Goal: Check status: Check status

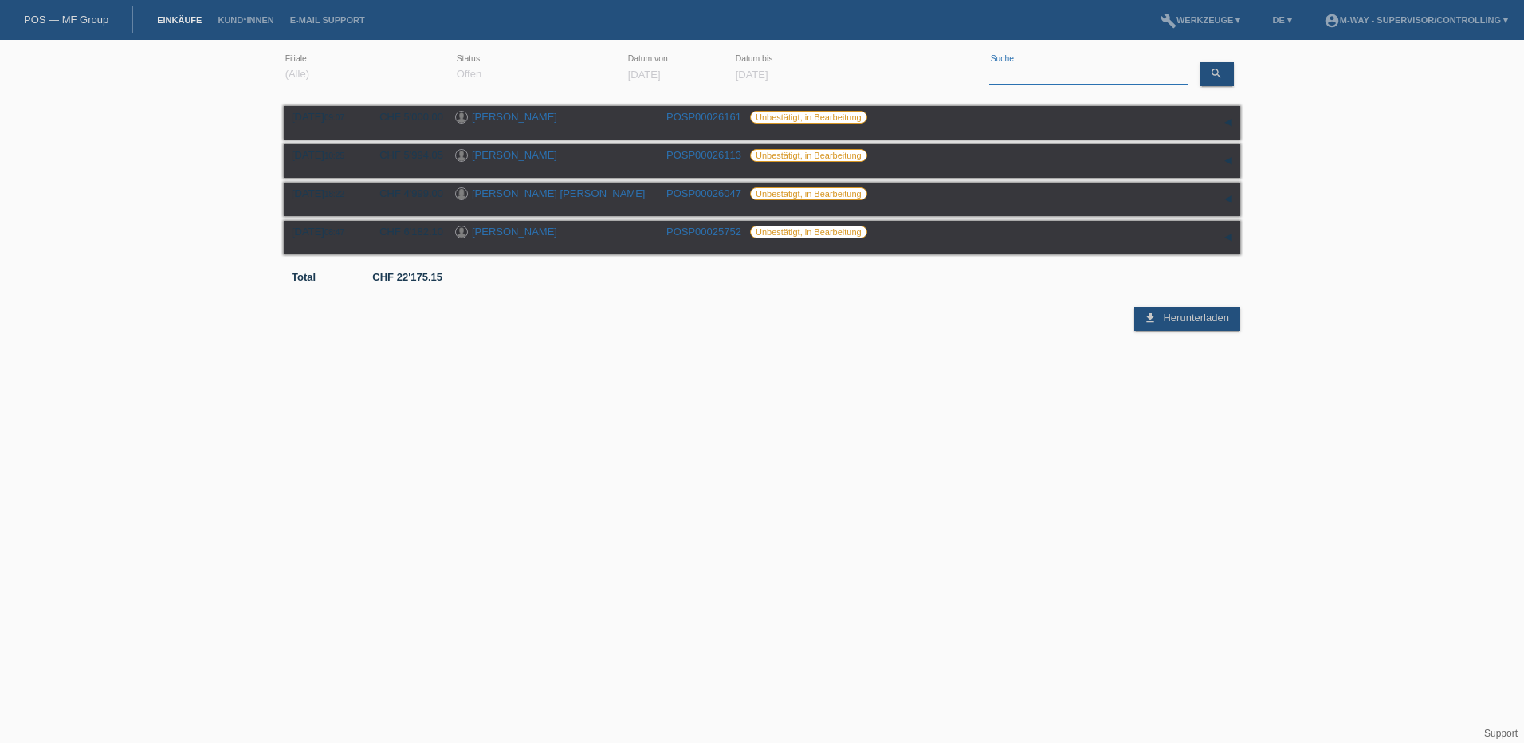
click at [1052, 66] on input at bounding box center [1088, 75] width 199 height 20
type input "röösli"
click at [563, 64] on div "(Alle) Neu Offen Zurückgewiesen Zurückgetreten / Storniert Abgeschlossen error …" at bounding box center [534, 75] width 159 height 54
click at [540, 80] on select "(Alle) Neu Offen Zurückgewiesen Zurückgetreten / Storniert Abgeschlossen" at bounding box center [534, 74] width 159 height 19
select select "ALL"
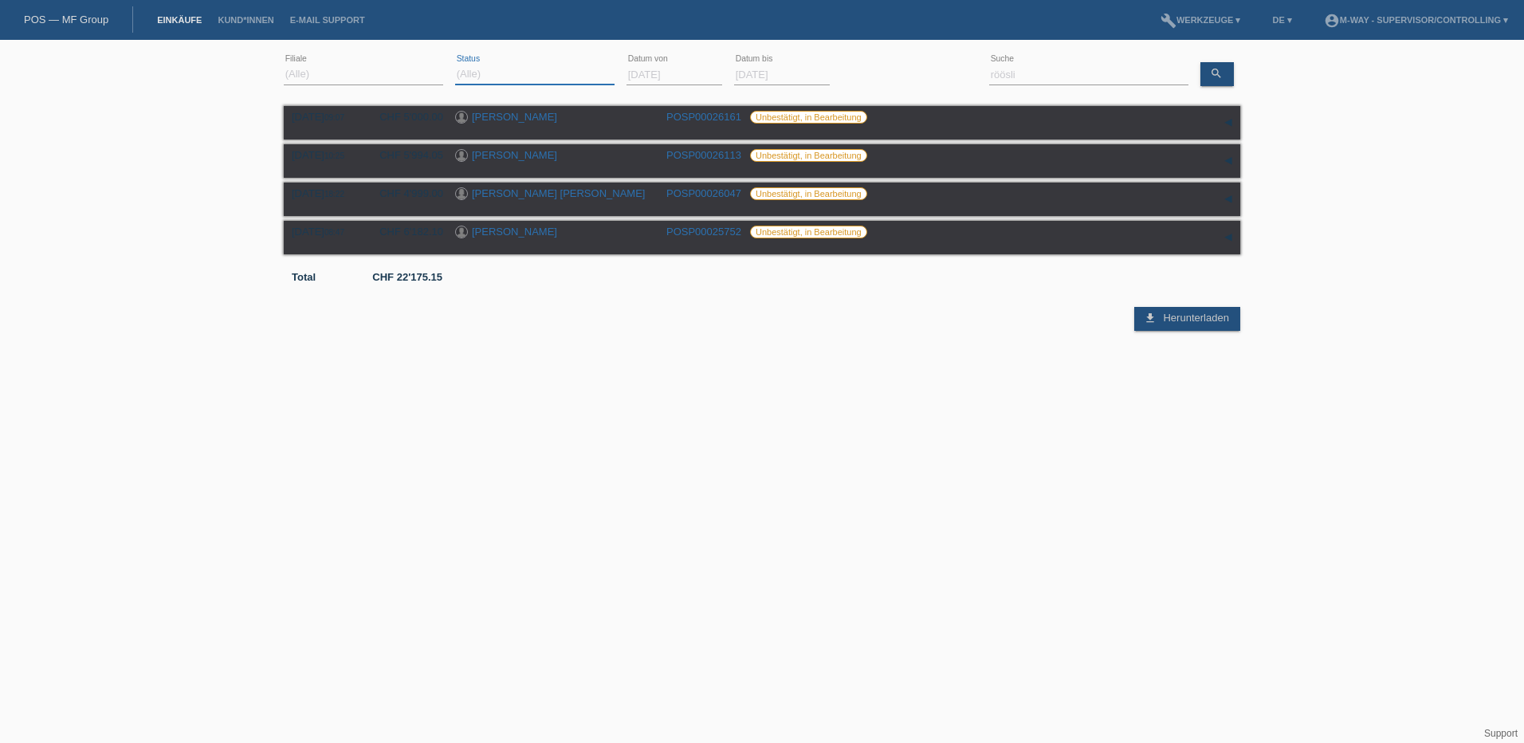
click at [455, 65] on select "(Alle) Neu Offen Zurückgewiesen Zurückgetreten / Storniert Abgeschlossen" at bounding box center [534, 74] width 159 height 19
drag, startPoint x: 710, startPoint y: 73, endPoint x: 430, endPoint y: 65, distance: 280.6
click at [430, 65] on div "(Alle) Aarau Alexand'Ro Edouard'O Passion Vélo SàRL Basel Bern City Bern Expo B…" at bounding box center [762, 75] width 956 height 54
click at [668, 85] on div "01.08.2025 error Datum von" at bounding box center [674, 75] width 96 height 54
click at [672, 75] on input "01.08.2025" at bounding box center [674, 75] width 96 height 20
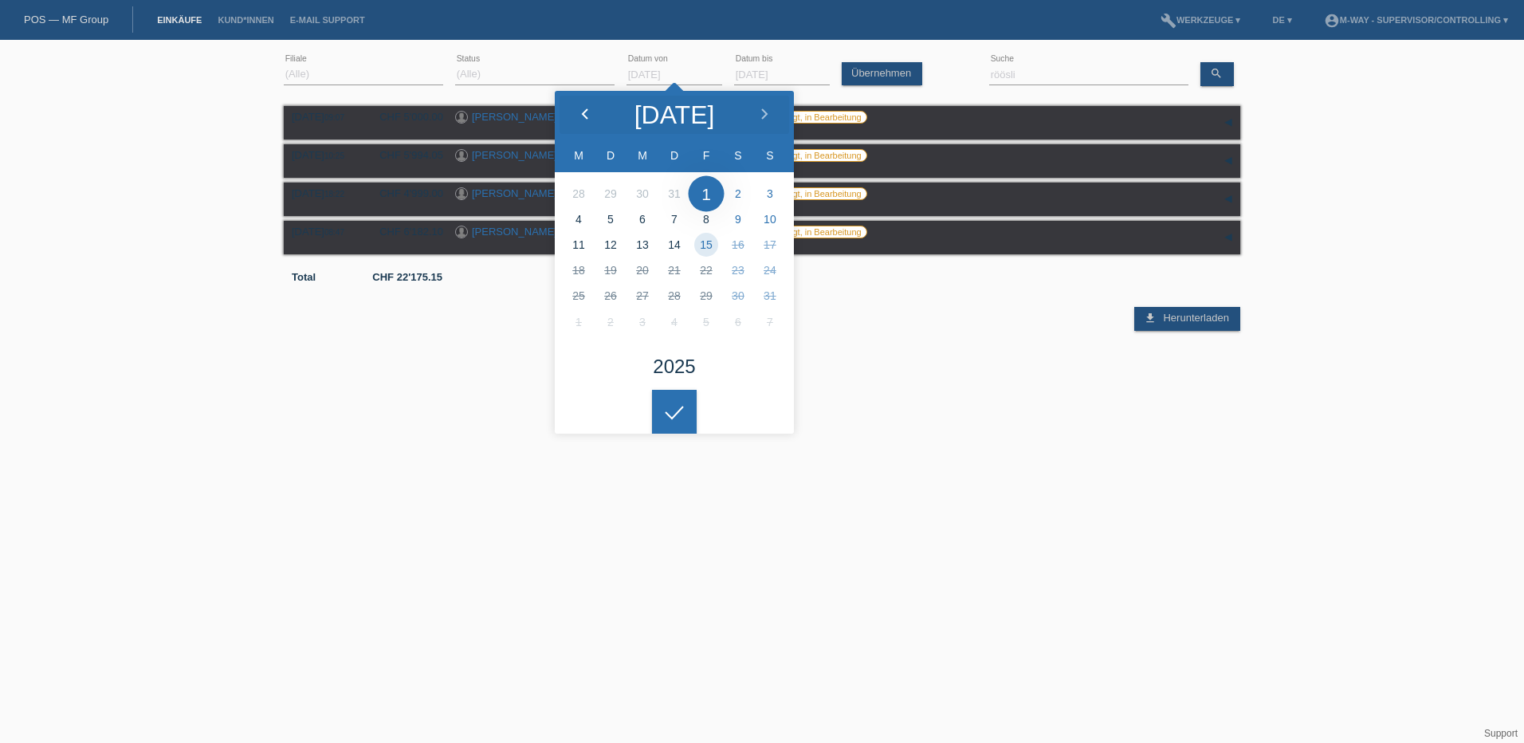
click at [576, 112] on div at bounding box center [585, 115] width 60 height 48
type input "[DATE]"
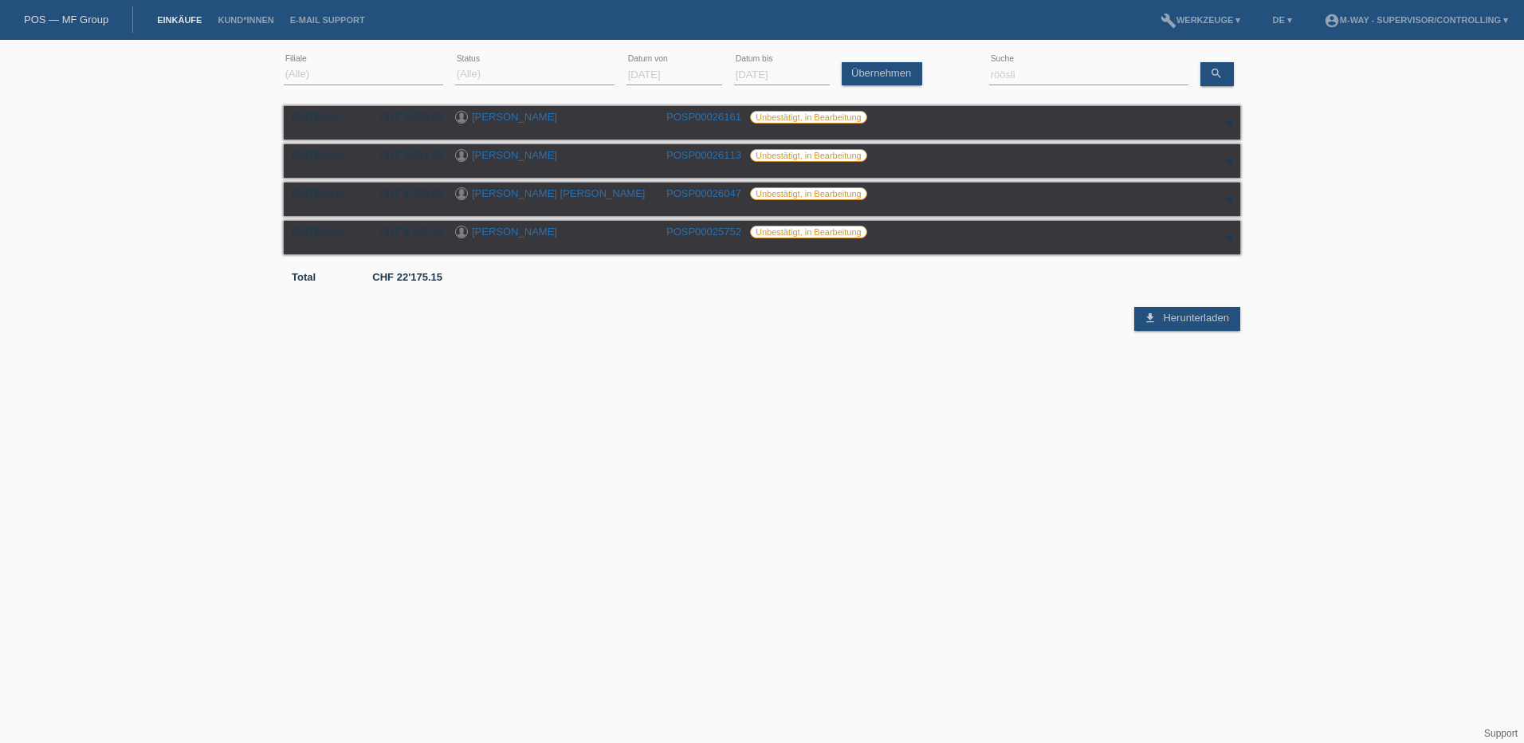
drag, startPoint x: 665, startPoint y: 402, endPoint x: 672, endPoint y: 409, distance: 9.6
click at [665, 403] on div at bounding box center [674, 399] width 45 height 45
click at [889, 73] on link "Übernehmen" at bounding box center [882, 73] width 80 height 23
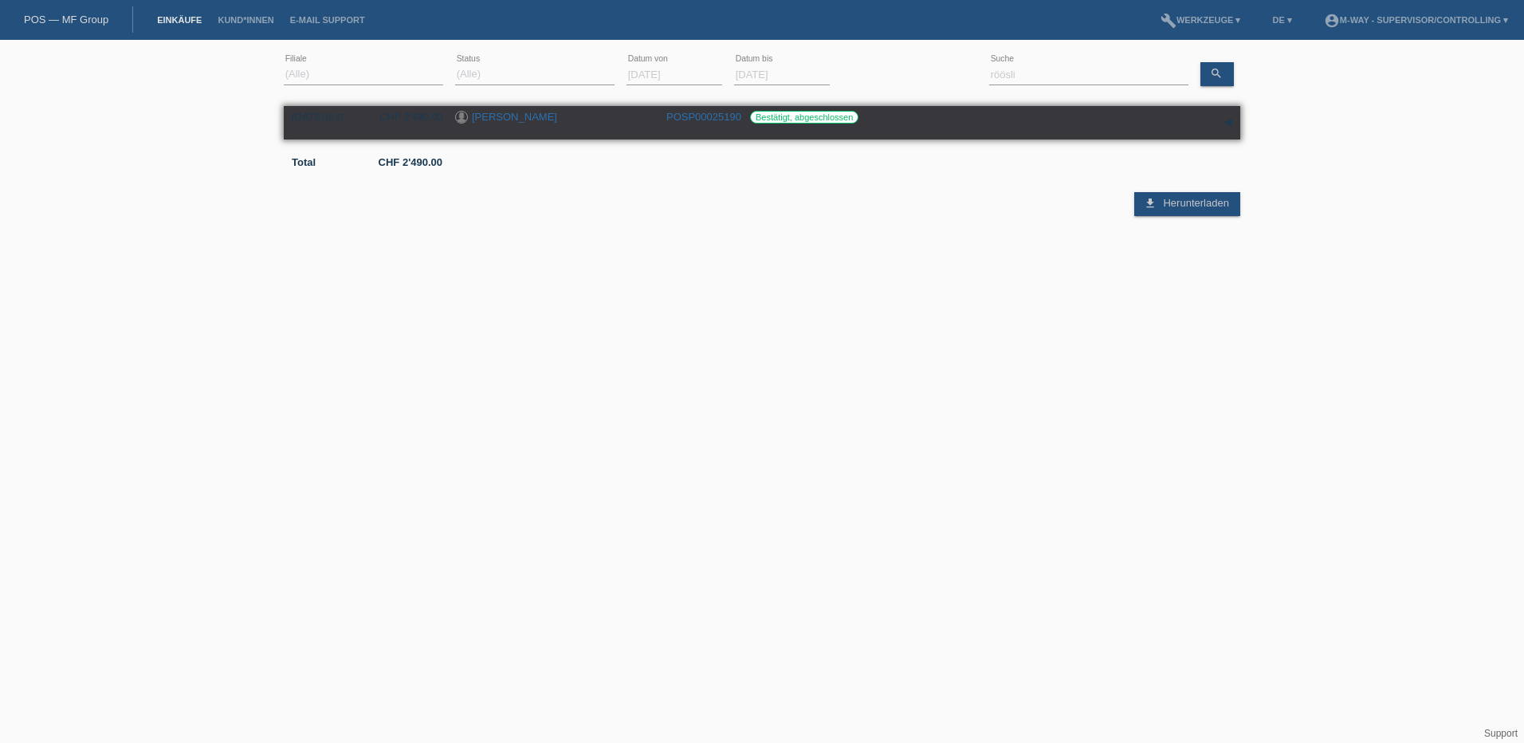
click at [661, 116] on div "21.07.2025 16:37 CHF 2'490.00 Silvia Röösli POSP00025190 Bestätigt, abgeschloss…" at bounding box center [762, 123] width 940 height 24
click at [688, 109] on div "21.07.2025 16:37 CHF 2'490.00 Silvia Röösli POSP00025190 Bestätigt, abgeschloss…" at bounding box center [762, 122] width 956 height 33
click at [694, 112] on link "POSP00025190" at bounding box center [703, 117] width 75 height 12
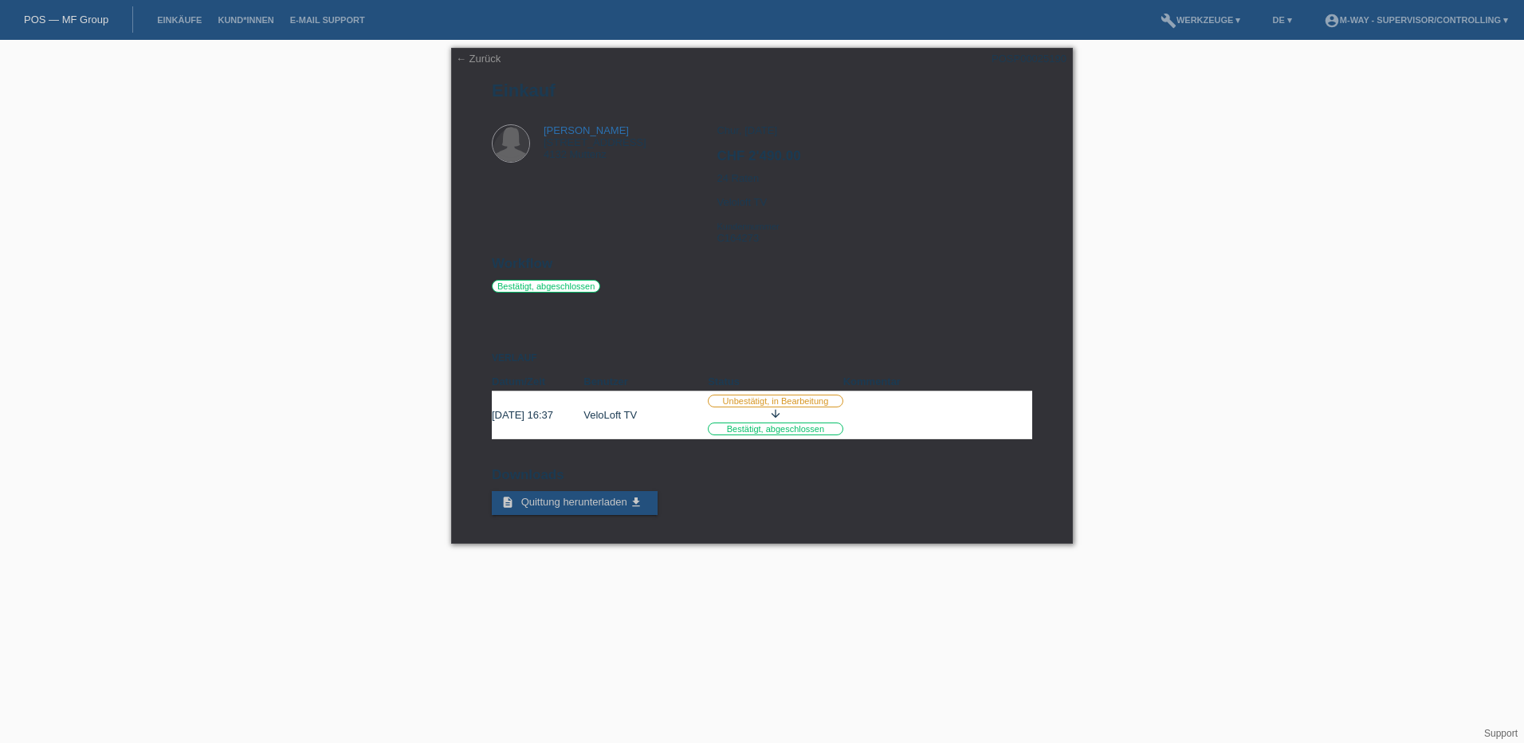
click at [375, 393] on div "← Zurück POSP00025190 Einkauf Silvia Röösli Kirchplatz 19 4132 Muttenz CHF 2'49…" at bounding box center [762, 300] width 1524 height 520
click at [799, 246] on div "Chur, 21.07.2025 CHF 2'490.00 24 Raten Veloloft TV Kundennummer C164273" at bounding box center [873, 189] width 315 height 131
click at [716, 204] on div "Silvia Röösli Kirchplatz 19 4132 Muttenz Chur, 21.07.2025 CHF 2'490.00 24 Raten" at bounding box center [762, 189] width 540 height 131
click at [466, 52] on div "← Zurück POSP00025190 Einkauf [PERSON_NAME] [STREET_ADDRESS] CHF 2'490.00" at bounding box center [762, 296] width 622 height 496
click at [481, 57] on link "← Zurück" at bounding box center [478, 59] width 45 height 12
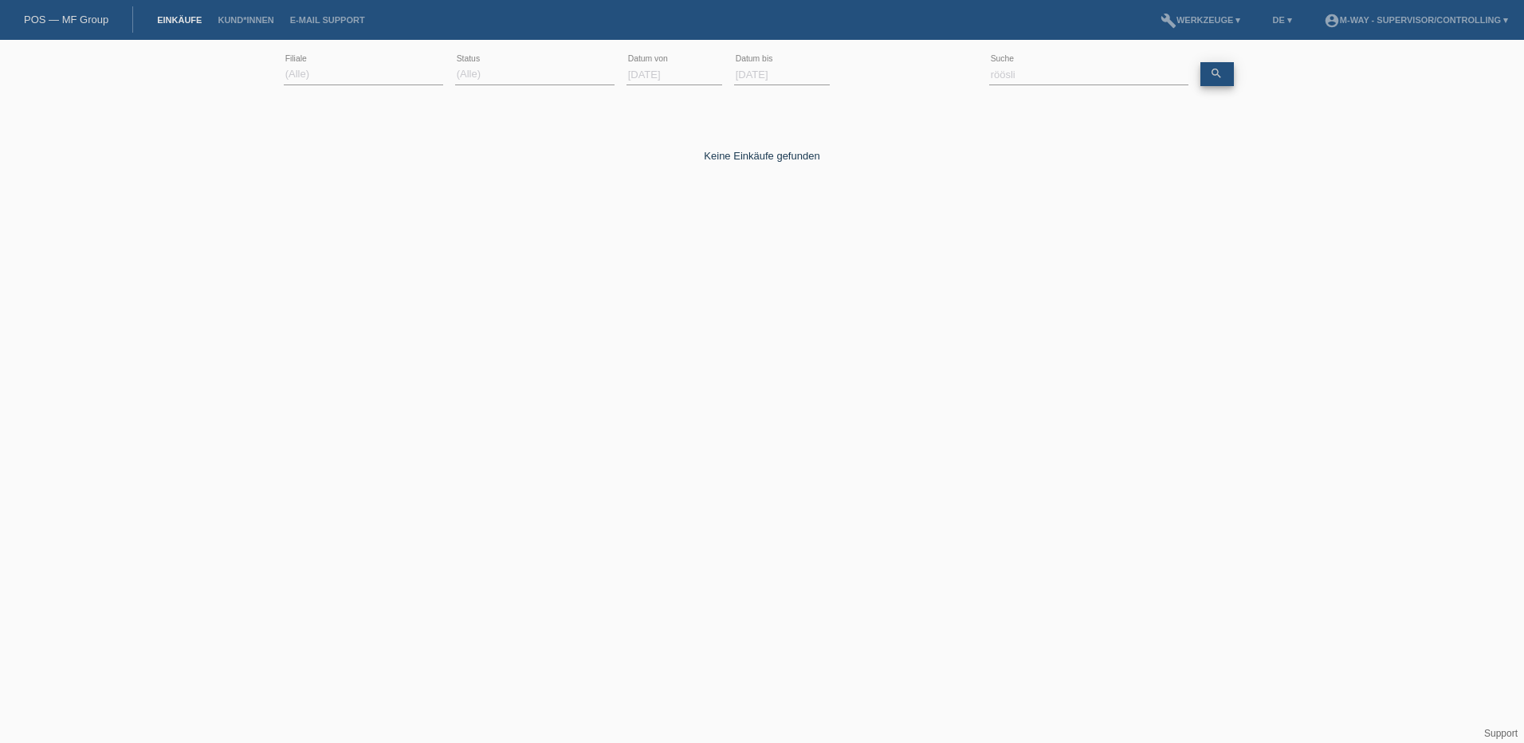
click at [1212, 66] on link "search" at bounding box center [1216, 74] width 33 height 24
click at [657, 76] on input "[DATE]" at bounding box center [674, 75] width 96 height 20
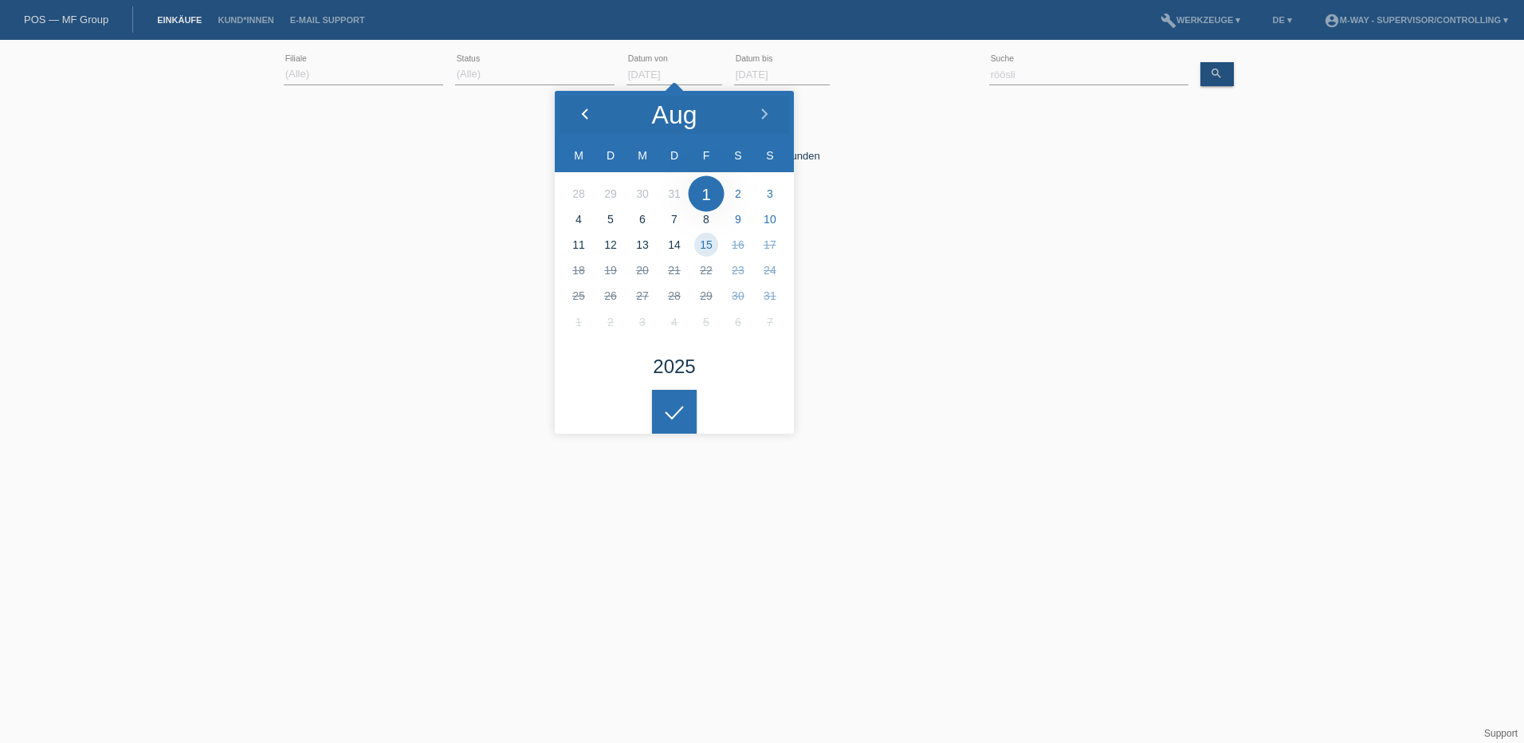
click at [581, 120] on icon at bounding box center [585, 114] width 13 height 13
type input "[DATE]"
click at [672, 401] on div at bounding box center [674, 412] width 45 height 45
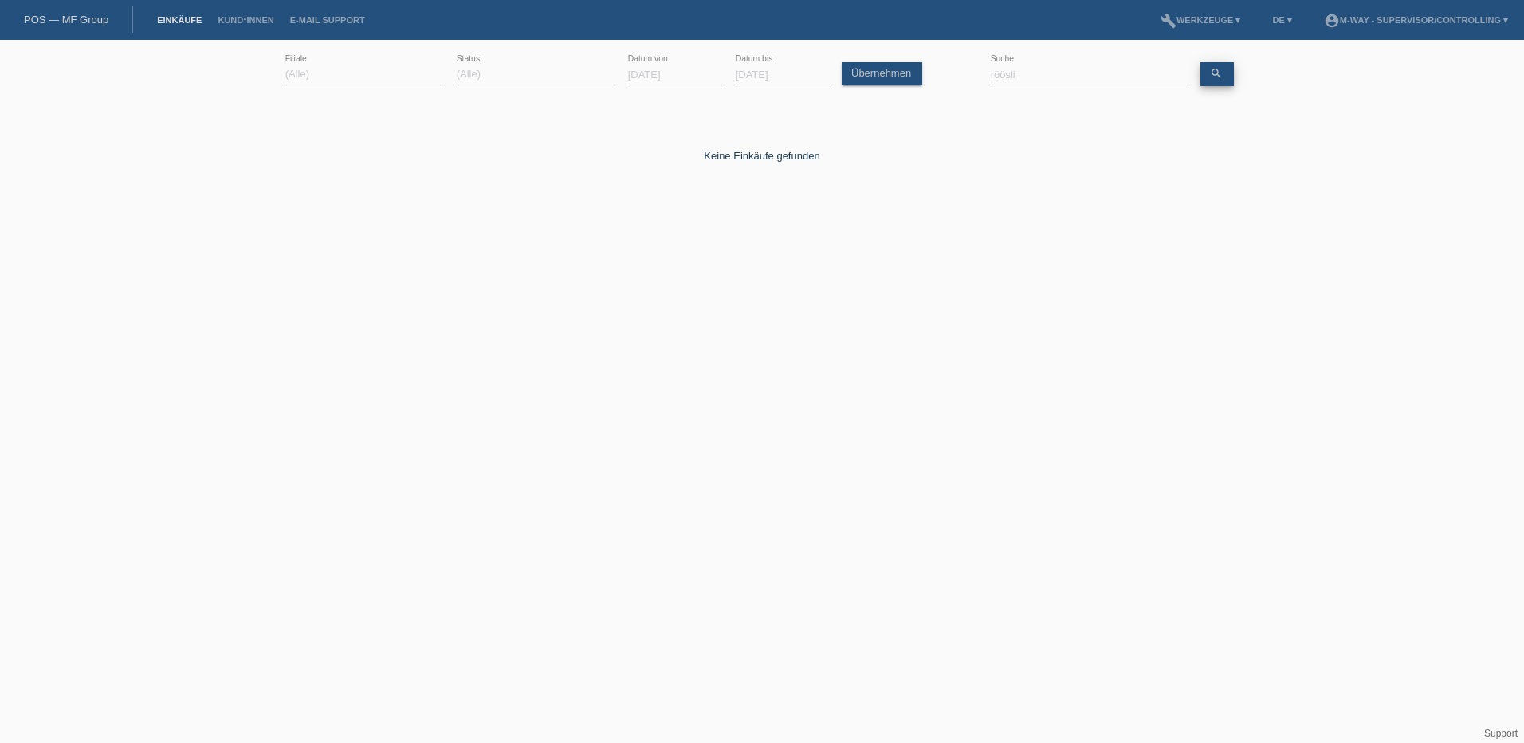
click at [1215, 76] on icon "search" at bounding box center [1216, 73] width 13 height 13
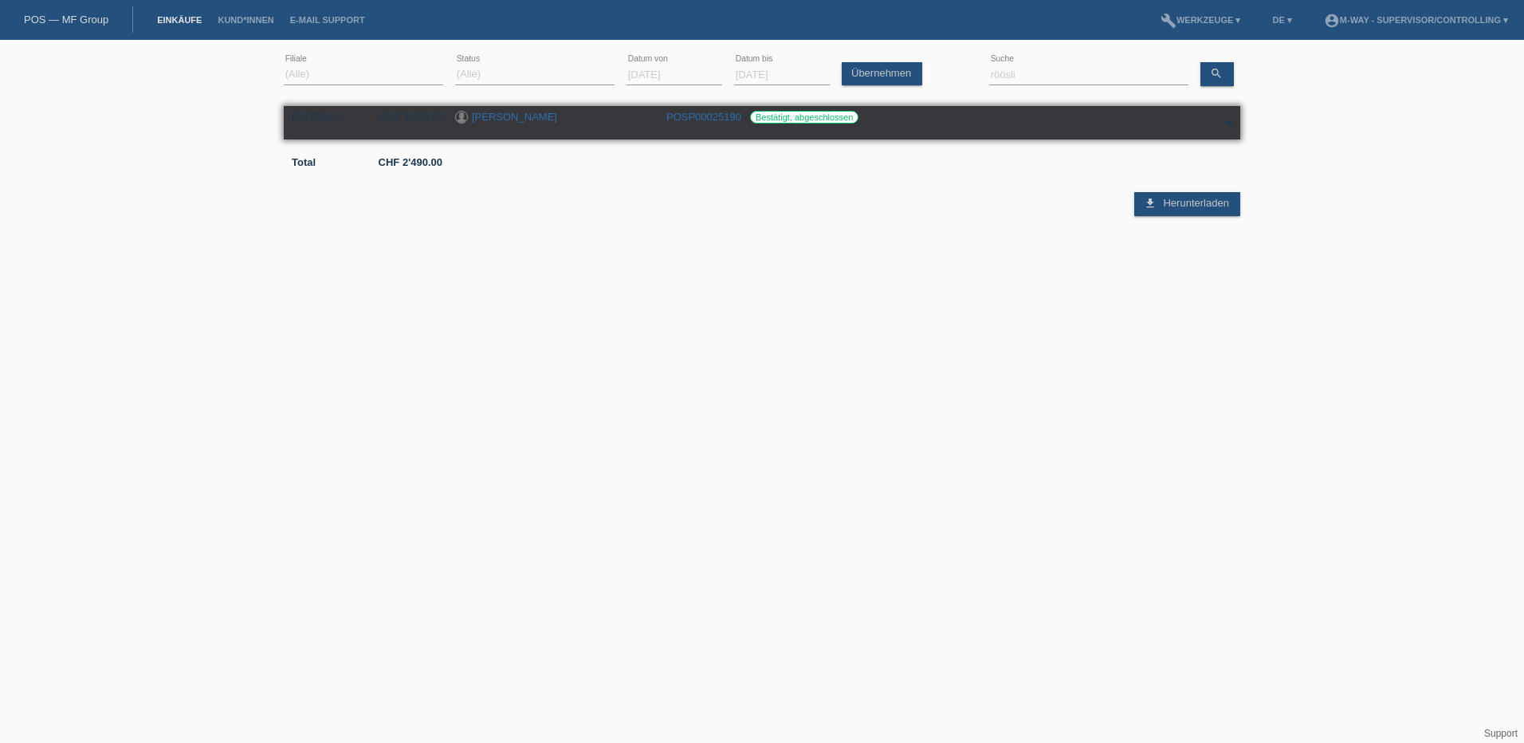
click at [719, 114] on link "POSP00025190" at bounding box center [703, 117] width 75 height 12
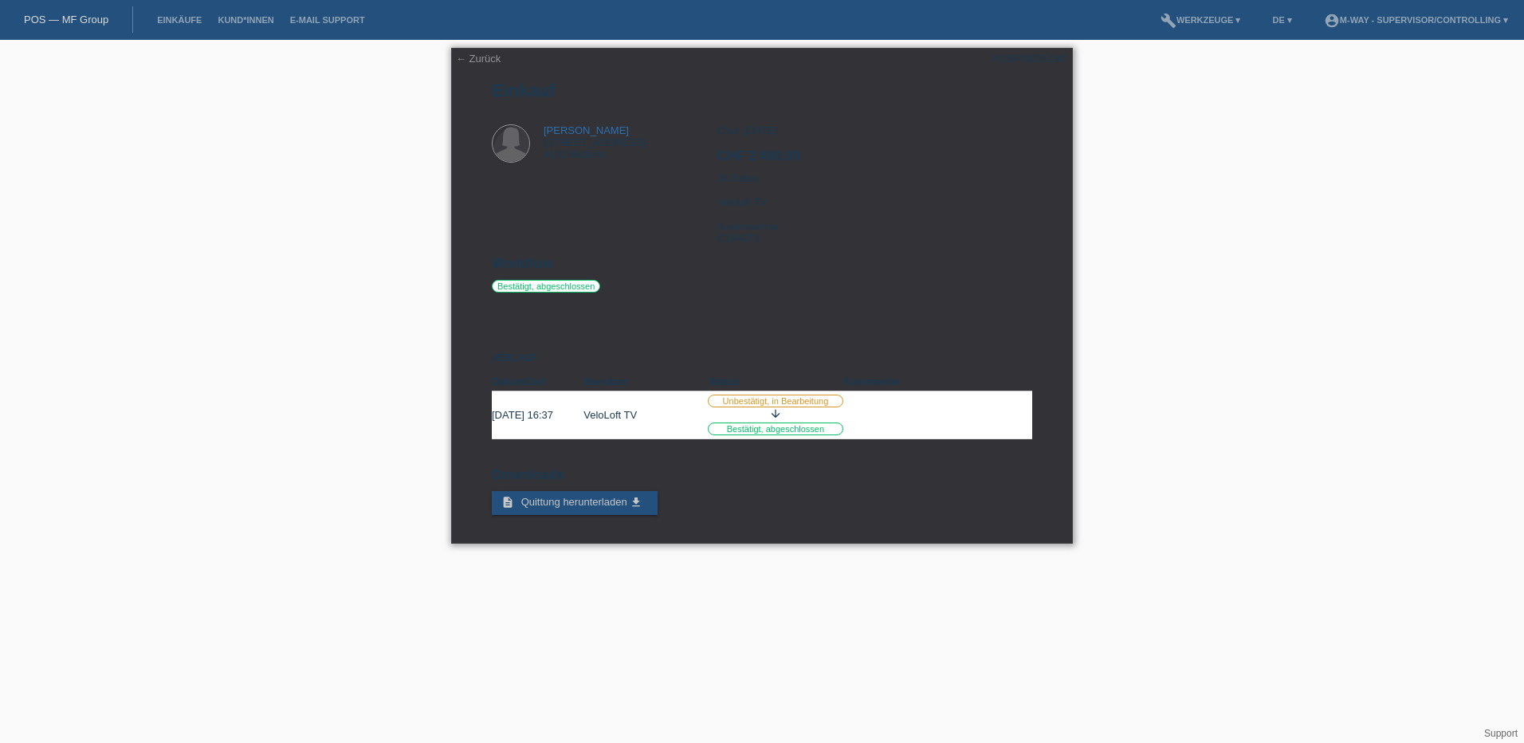
click at [1015, 67] on div "← Zurück POSP00025190 Einkauf [PERSON_NAME] [STREET_ADDRESS] CHF 2'490.00" at bounding box center [762, 296] width 622 height 496
click at [533, 138] on div at bounding box center [518, 144] width 52 height 41
click at [556, 128] on link "[PERSON_NAME]" at bounding box center [586, 130] width 85 height 12
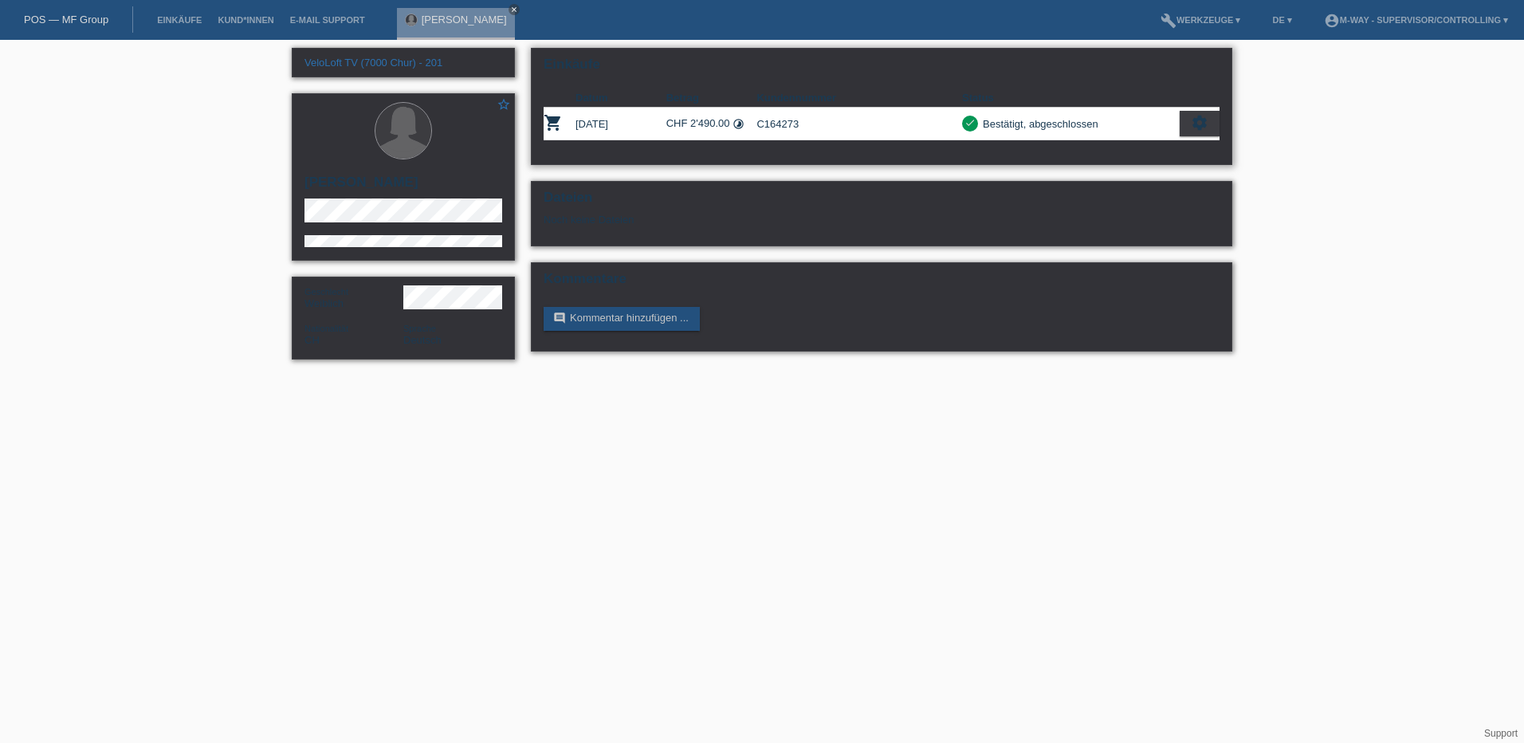
click at [1212, 118] on div "settings" at bounding box center [1199, 124] width 40 height 26
drag, startPoint x: 1353, startPoint y: 330, endPoint x: 1028, endPoint y: 324, distance: 325.2
click at [1338, 329] on div "VeloLoft TV (7000 Chur) - 201 star_border Silvia Röösli Geschlecht Weiblich Nat…" at bounding box center [762, 208] width 1524 height 336
click at [169, 375] on html "POS — MF Group Einkäufe Kund*innen E-Mail Support Silvia Röösli close menu" at bounding box center [762, 187] width 1524 height 375
